Goal: Browse casually: Explore the website without a specific task or goal

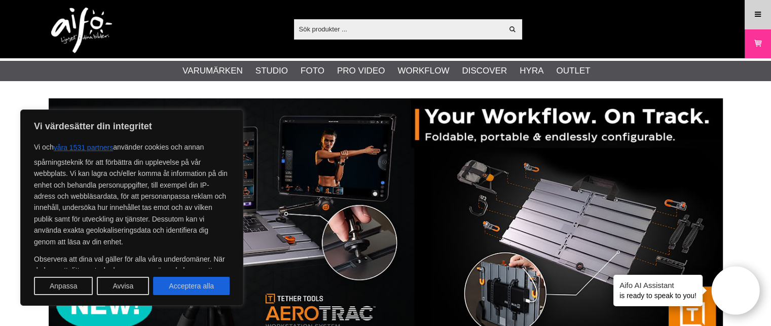
click at [760, 19] on icon at bounding box center [758, 14] width 9 height 11
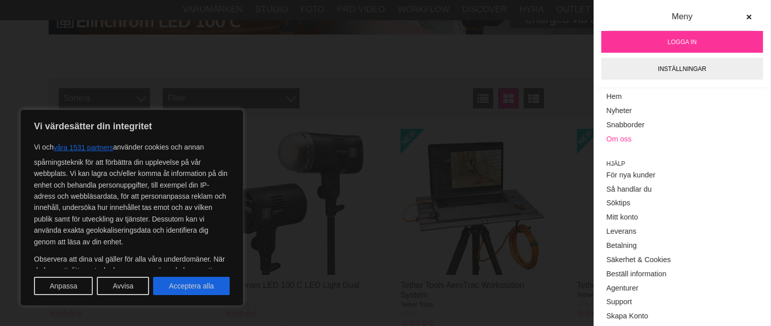
scroll to position [308, 0]
click at [472, 181] on img at bounding box center [474, 200] width 146 height 146
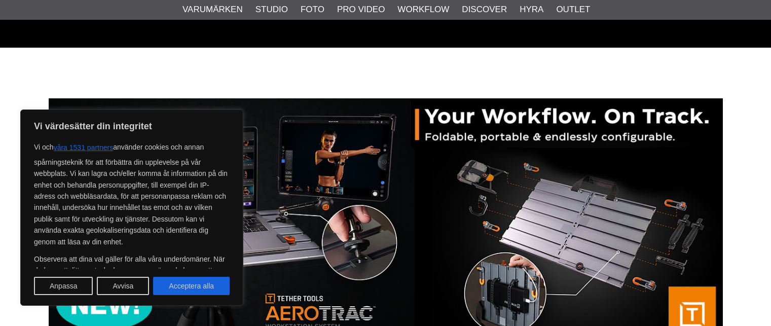
scroll to position [308, 0]
